Goal: Navigation & Orientation: Find specific page/section

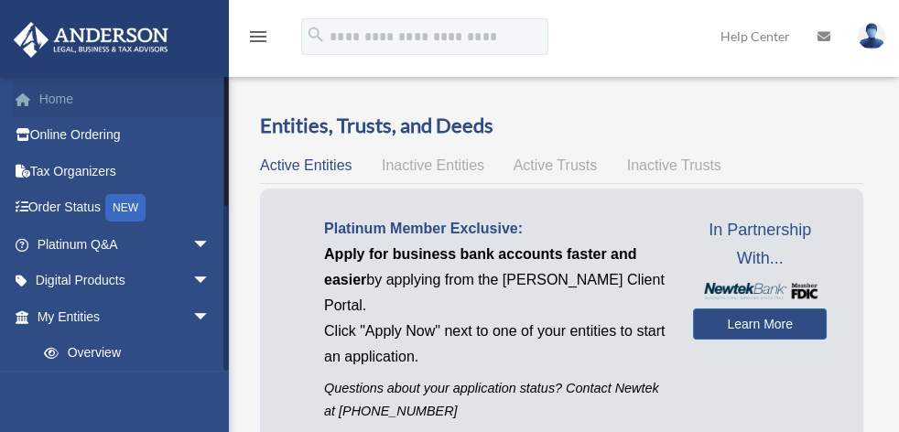
click at [71, 89] on link "Home" at bounding box center [125, 99] width 225 height 37
drag, startPoint x: 71, startPoint y: 89, endPoint x: 40, endPoint y: 95, distance: 30.9
click at [40, 95] on link "Home" at bounding box center [125, 99] width 225 height 37
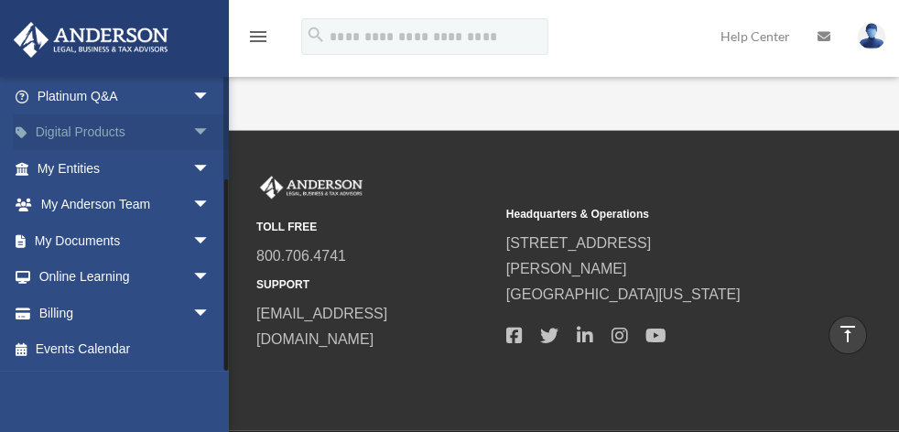
scroll to position [148, 0]
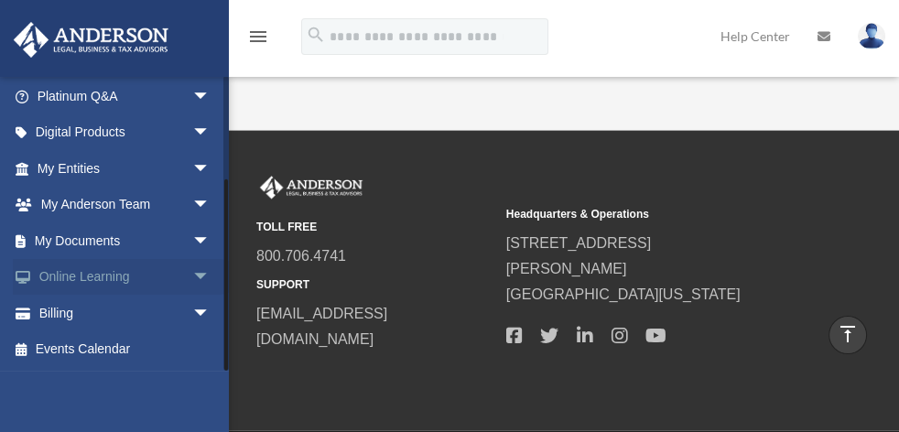
click at [192, 269] on span "arrow_drop_down" at bounding box center [210, 278] width 37 height 38
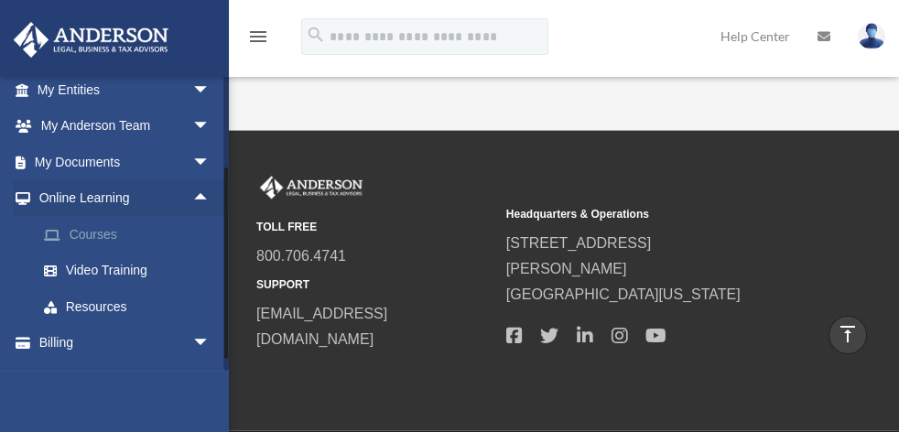
scroll to position [228, 0]
click at [123, 272] on link "Video Training" at bounding box center [132, 270] width 212 height 37
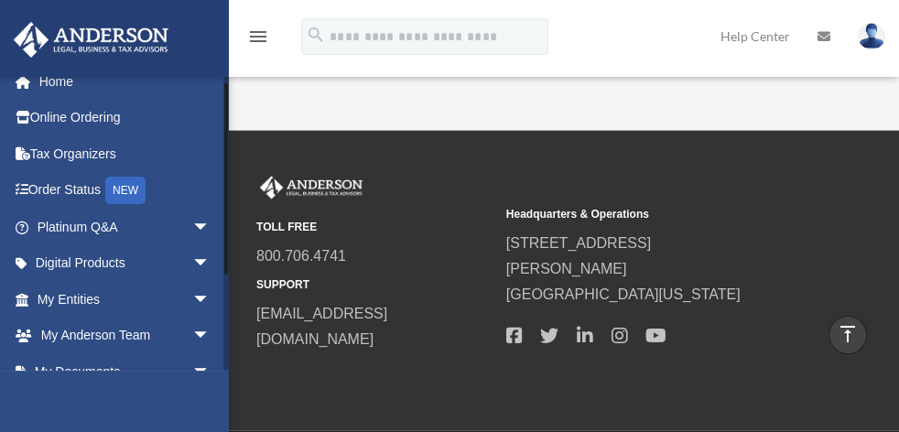
scroll to position [0, 0]
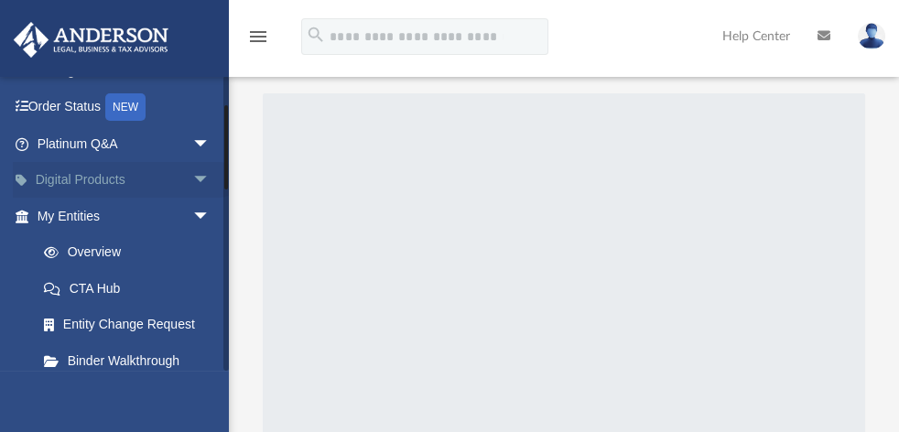
scroll to position [100, 0]
click at [196, 182] on span "arrow_drop_down" at bounding box center [210, 182] width 37 height 38
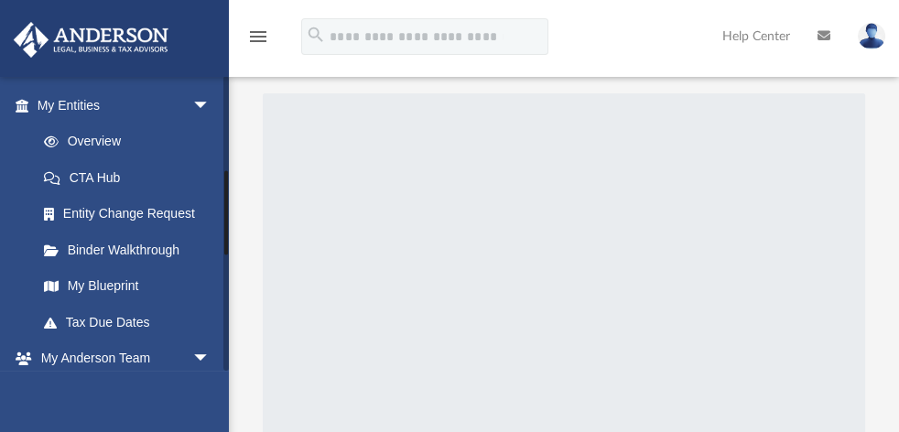
scroll to position [418, 0]
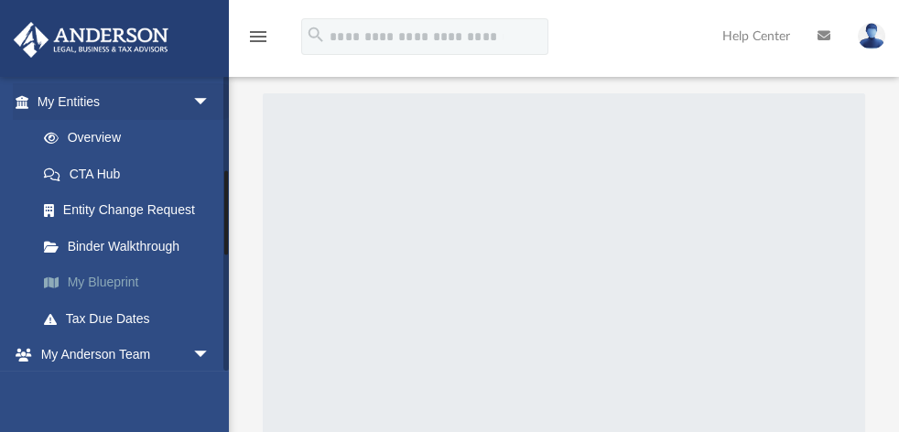
click at [91, 282] on link "My Blueprint" at bounding box center [132, 283] width 212 height 37
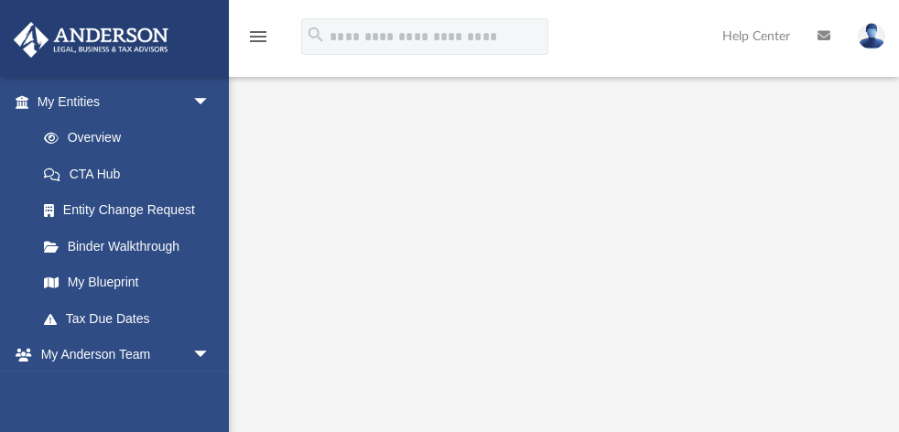
click at [255, 32] on icon "menu" at bounding box center [258, 37] width 22 height 22
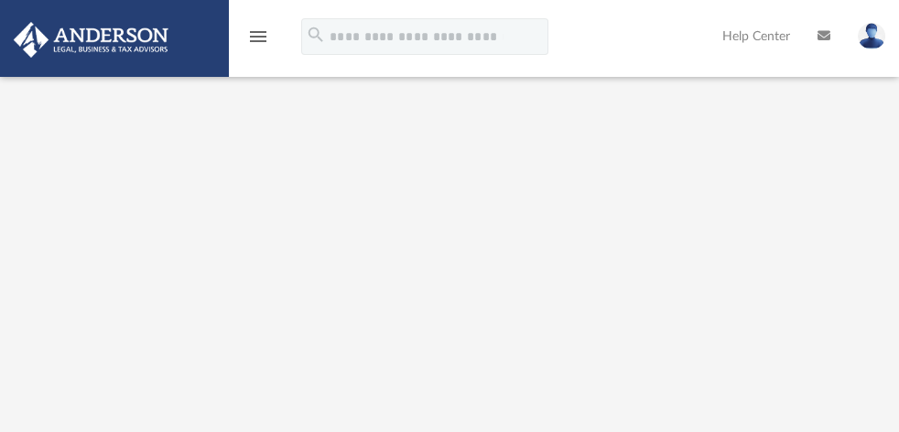
scroll to position [800, 0]
click at [255, 32] on icon "menu" at bounding box center [258, 37] width 22 height 22
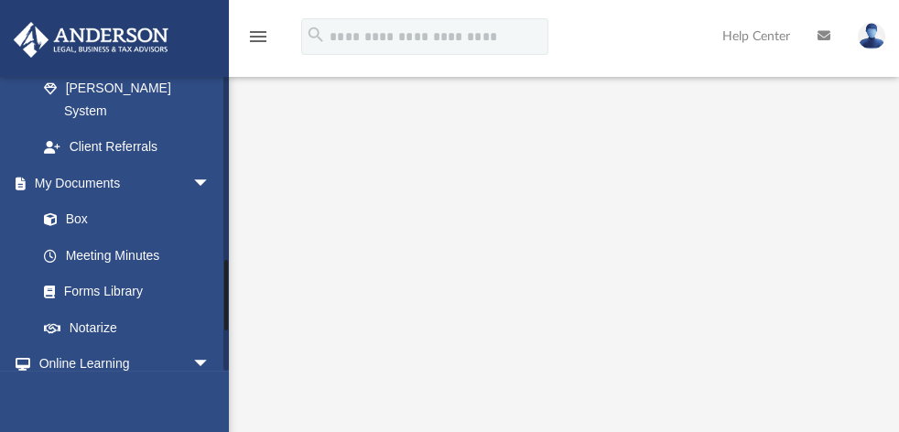
scroll to position [765, 0]
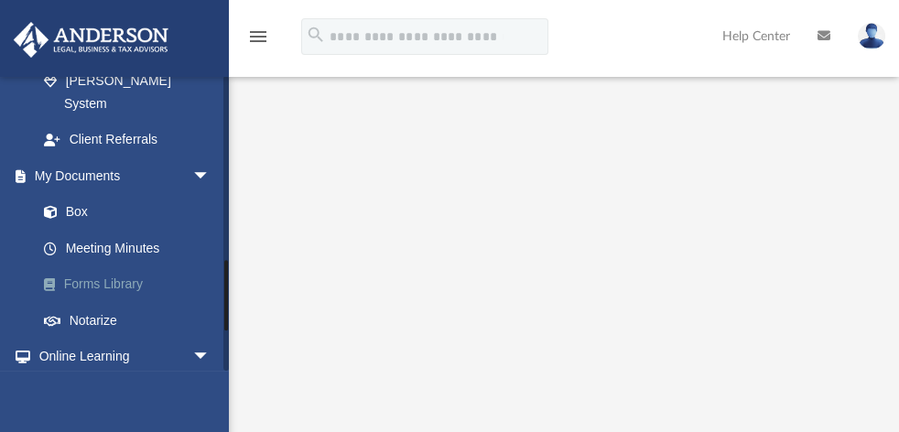
click at [84, 266] on link "Forms Library" at bounding box center [132, 284] width 212 height 37
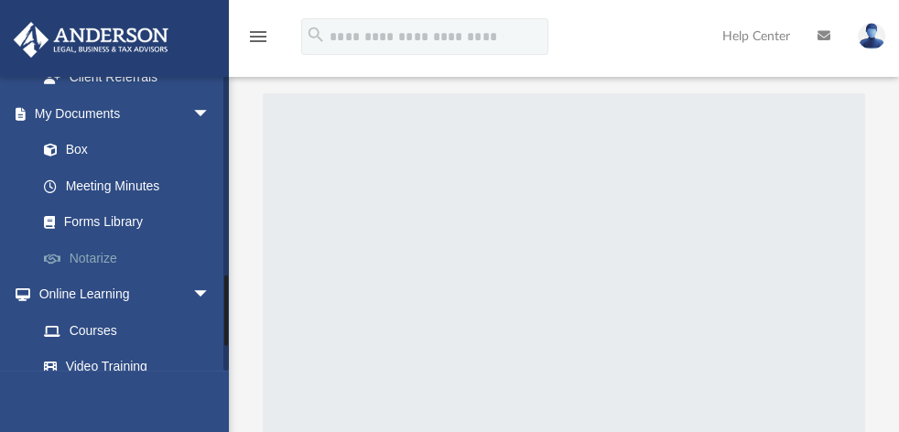
scroll to position [828, 0]
click at [70, 131] on link "Box" at bounding box center [132, 149] width 212 height 37
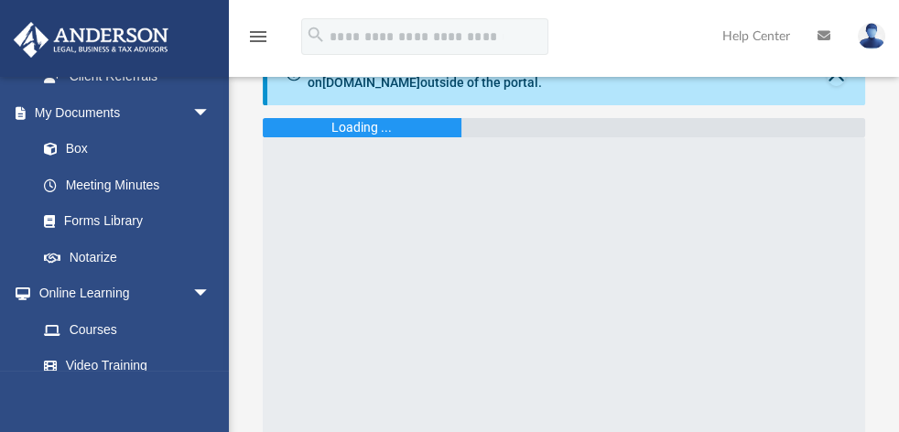
scroll to position [54, 0]
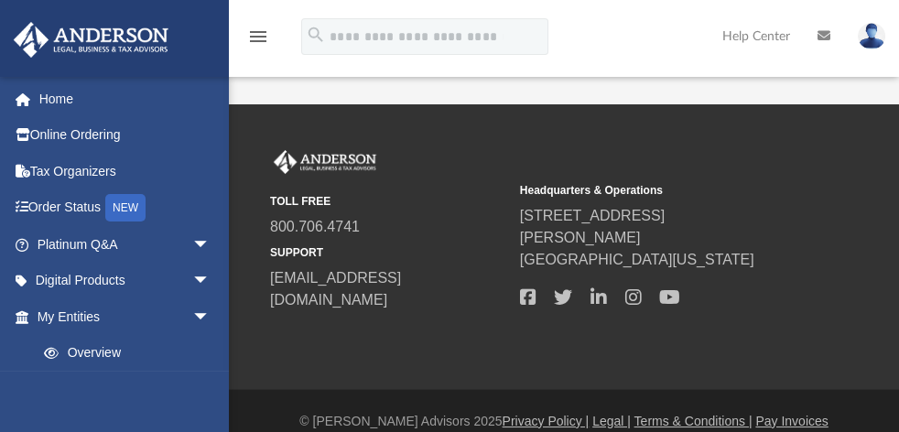
scroll to position [54, 0]
